Goal: Task Accomplishment & Management: Complete application form

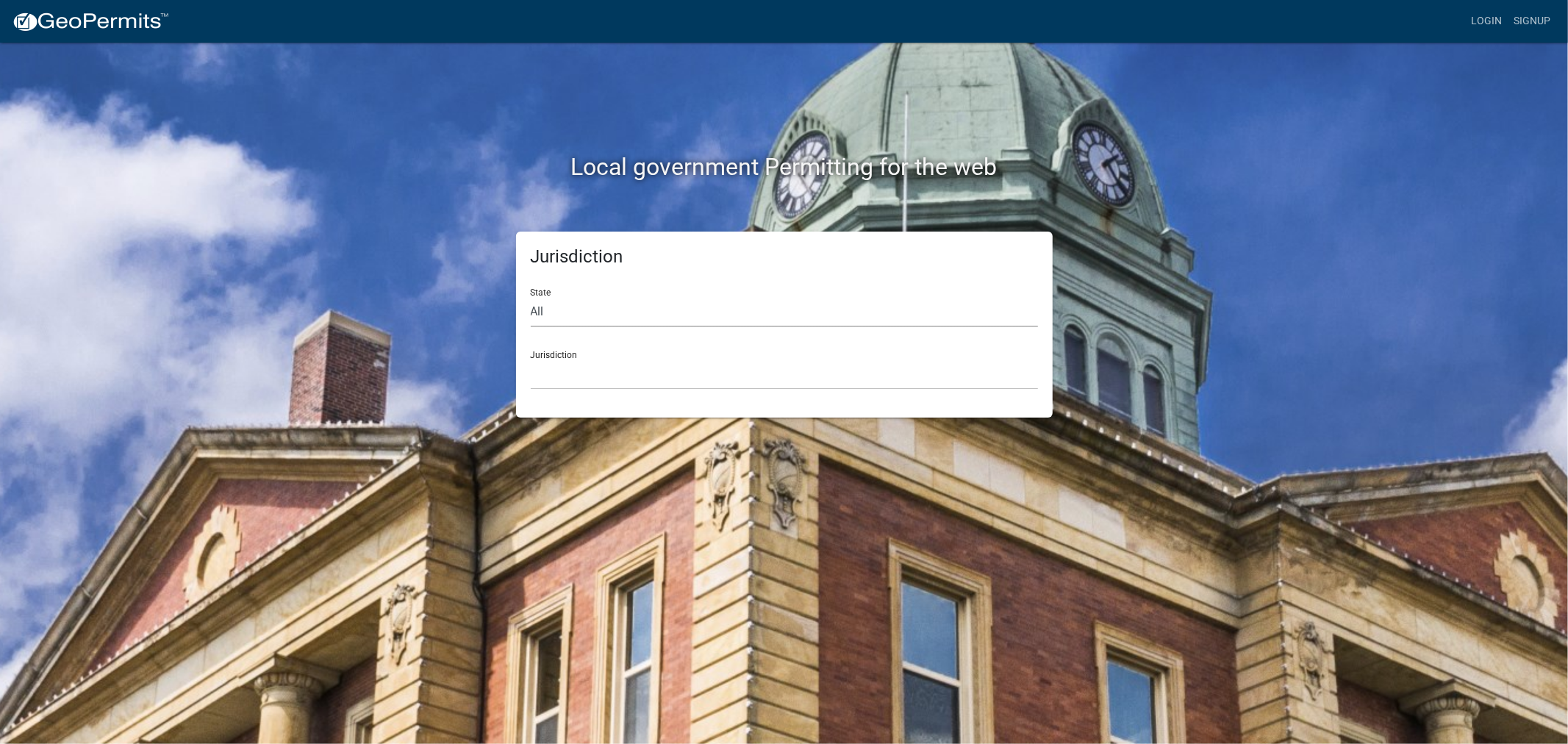
click at [648, 312] on select "All [US_STATE] [US_STATE] [US_STATE] [US_STATE] [US_STATE] [US_STATE] [US_STATE…" at bounding box center [784, 312] width 507 height 30
select select "[US_STATE]"
click at [531, 297] on select "All [US_STATE] [US_STATE] [US_STATE] [US_STATE] [US_STATE] [US_STATE] [US_STATE…" at bounding box center [784, 312] width 507 height 30
click at [690, 370] on select "[GEOGRAPHIC_DATA], [US_STATE] [GEOGRAPHIC_DATA], [US_STATE] [GEOGRAPHIC_DATA], …" at bounding box center [784, 374] width 507 height 30
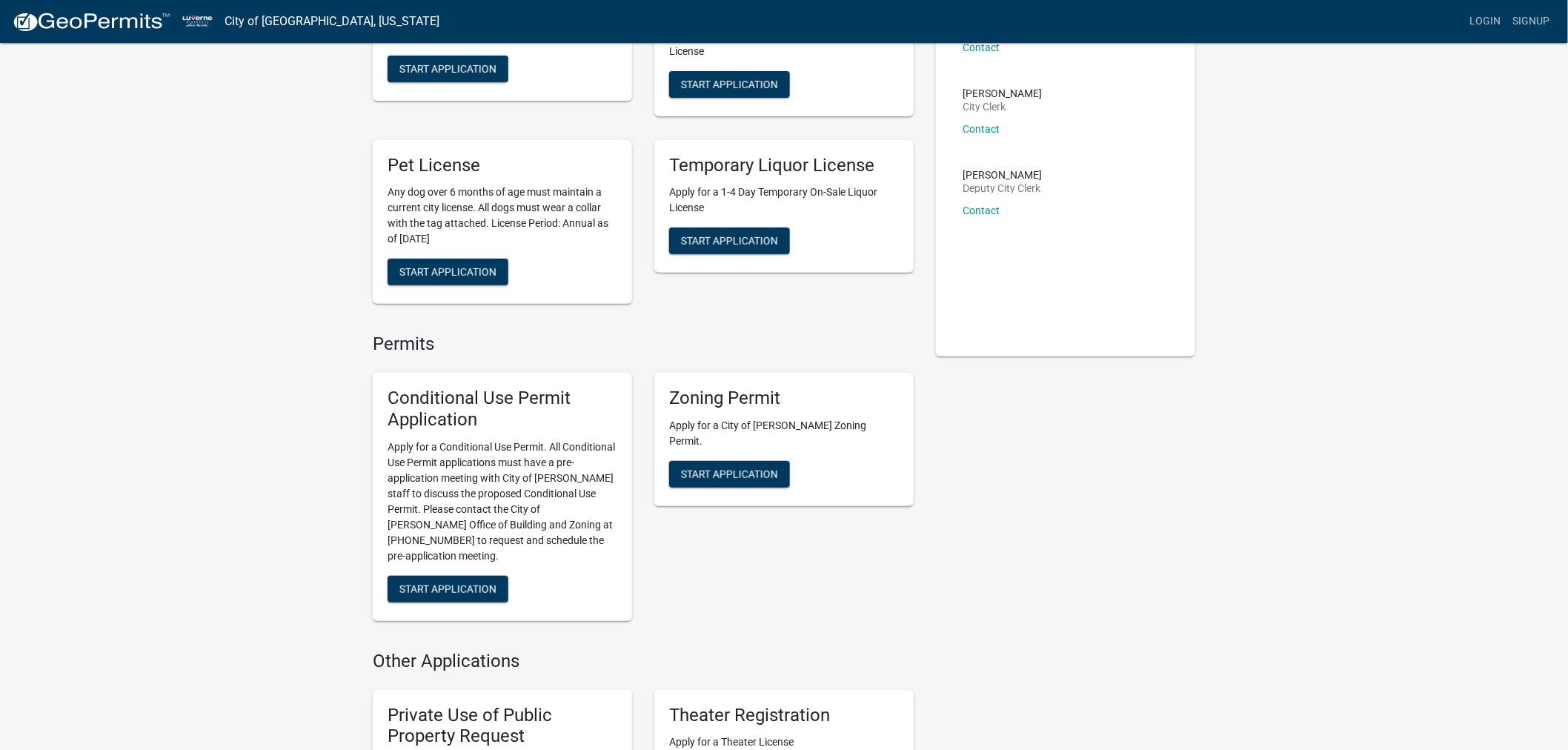
scroll to position [164, 0]
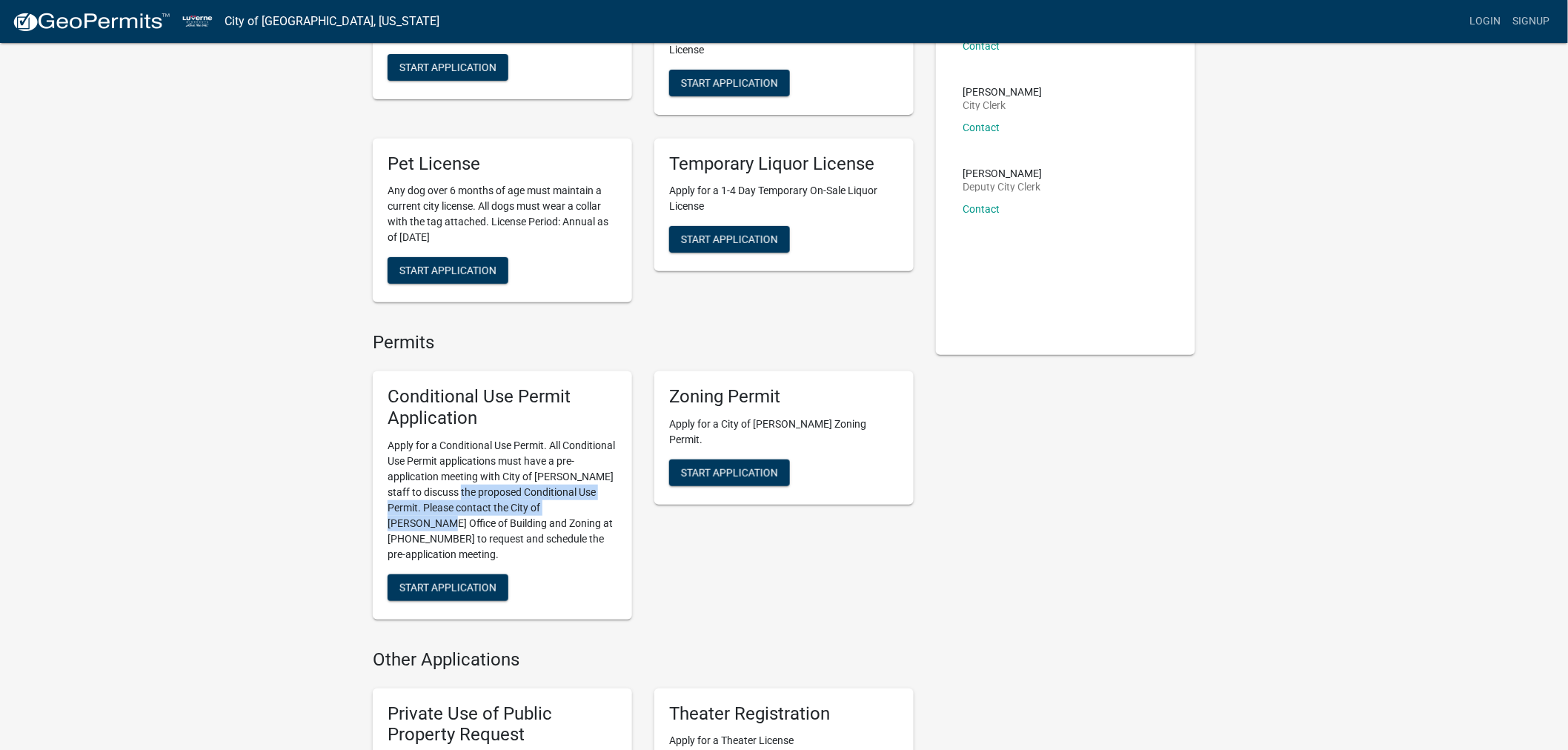
drag, startPoint x: 462, startPoint y: 487, endPoint x: 596, endPoint y: 505, distance: 135.2
click at [596, 505] on p "Apply for a Conditional Use Permit. All Conditional Use Permit applications mus…" at bounding box center [502, 500] width 230 height 124
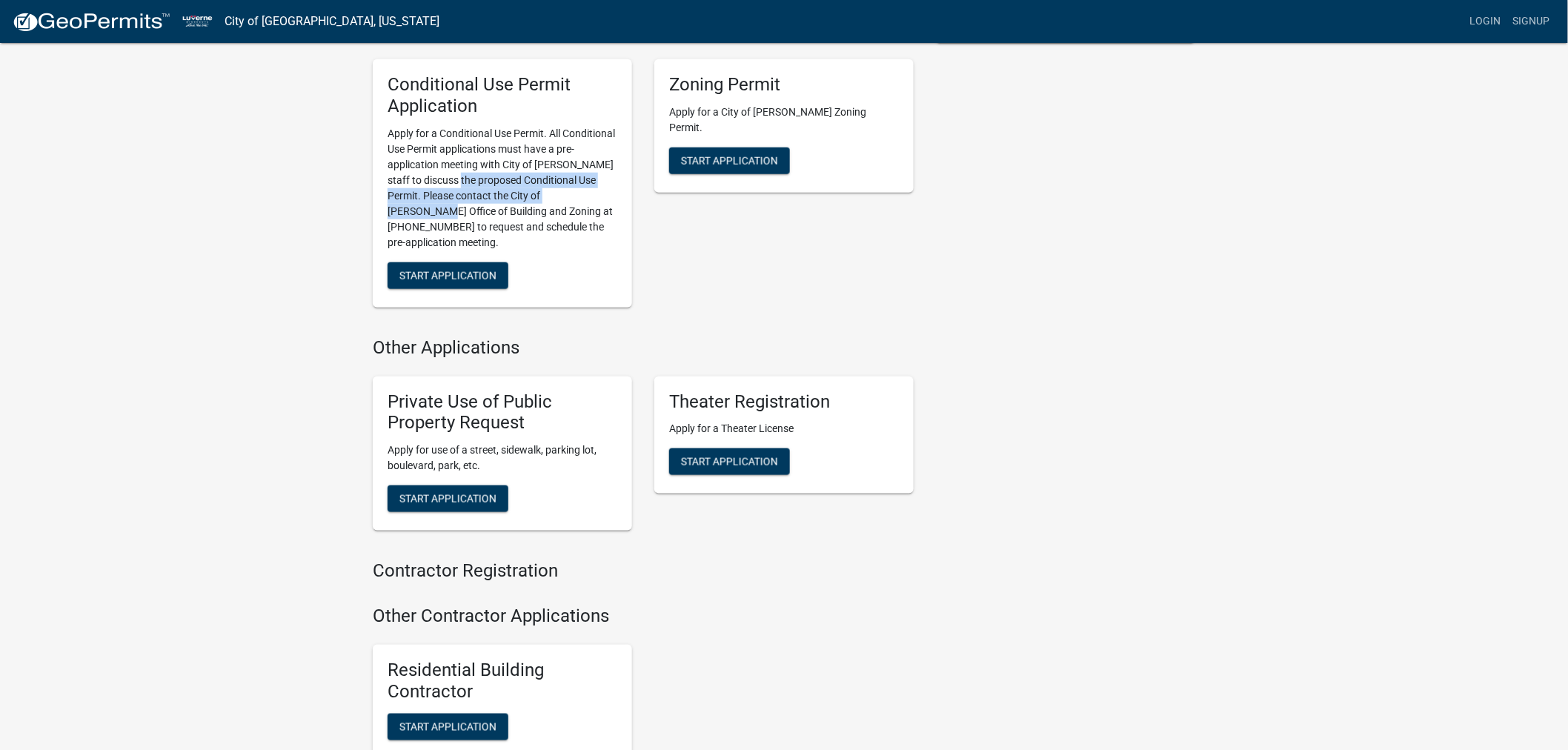
scroll to position [267, 0]
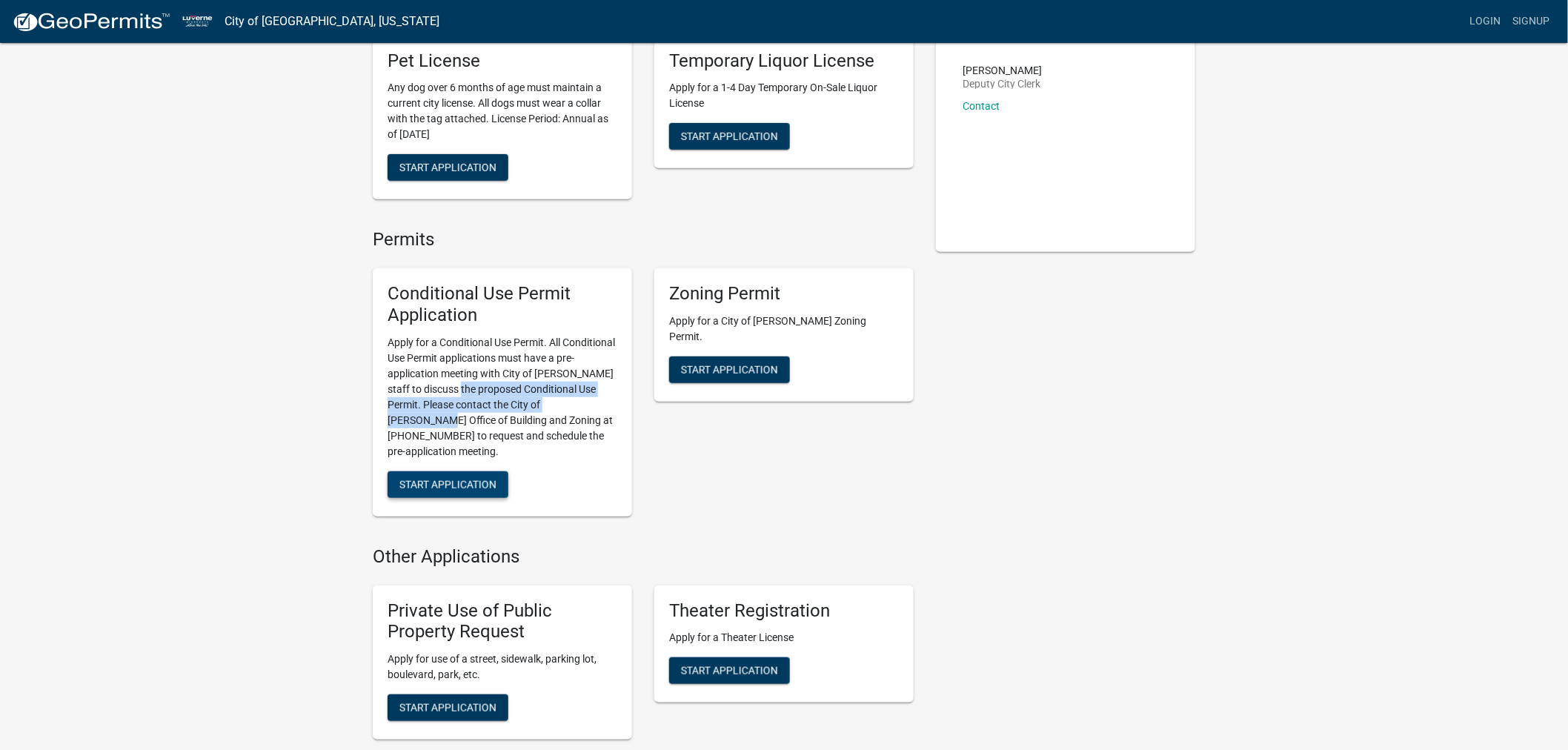
click at [465, 478] on span "Start Application" at bounding box center [448, 483] width 97 height 12
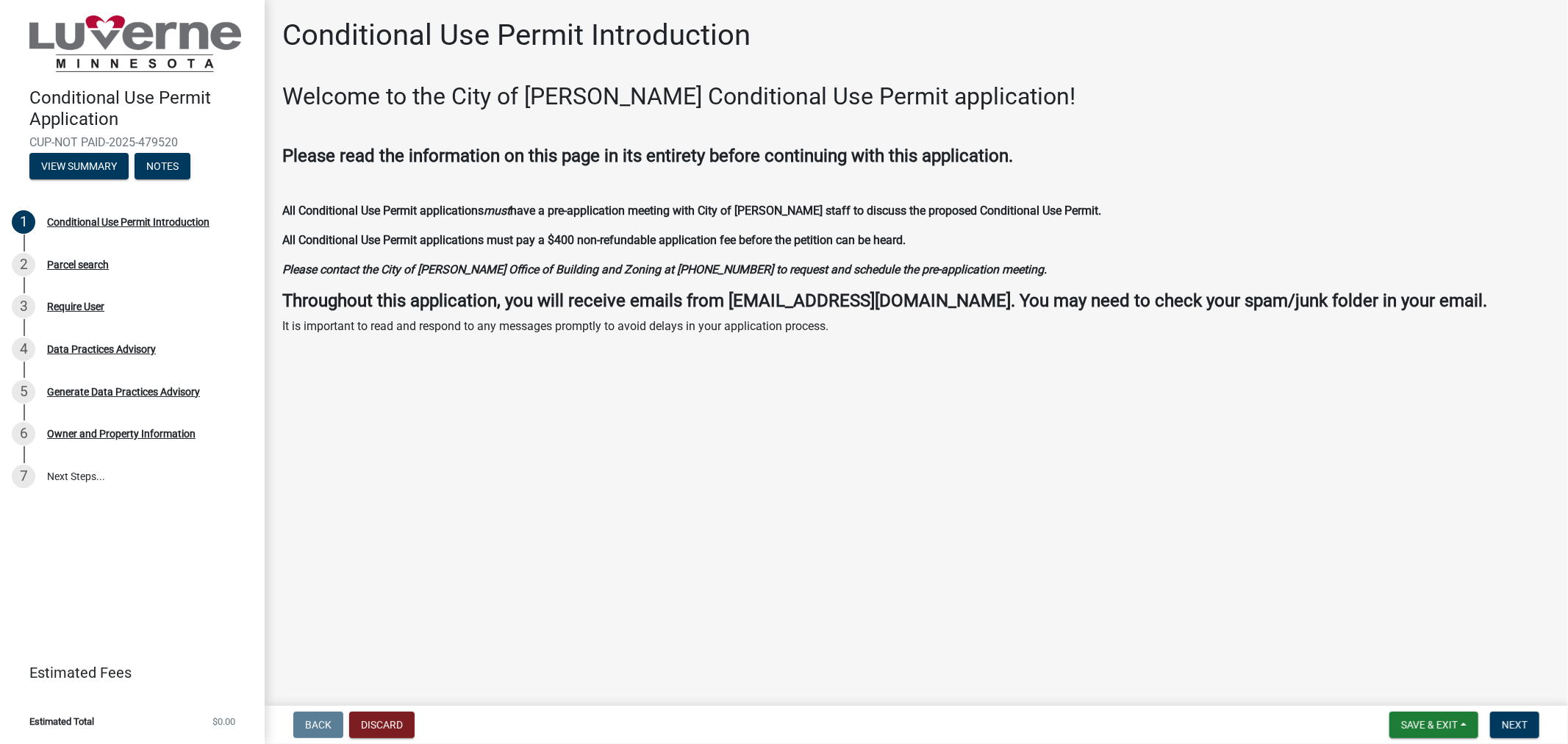
drag, startPoint x: 523, startPoint y: 130, endPoint x: 509, endPoint y: 144, distance: 19.8
